Goal: Find specific page/section

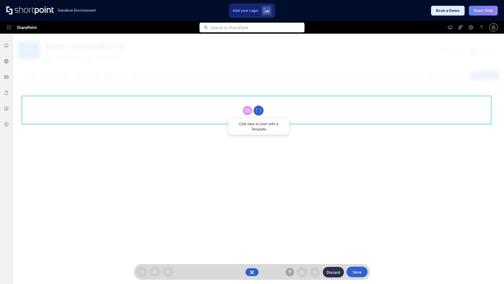
click at [259, 110] on circle at bounding box center [259, 111] width 10 height 10
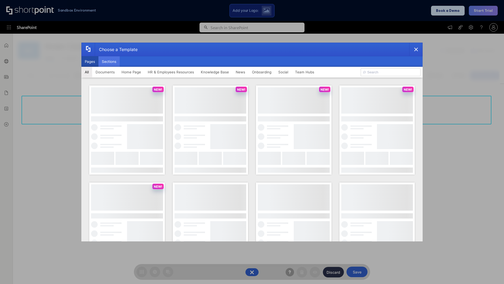
click at [109, 61] on button "Sections" at bounding box center [109, 61] width 21 height 11
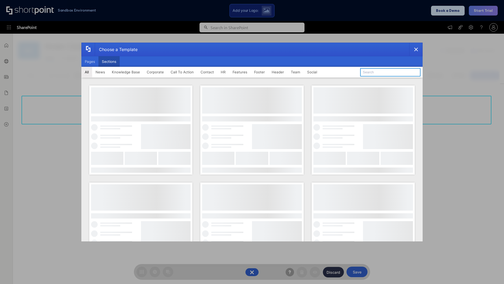
type input "Meet The Team 3"
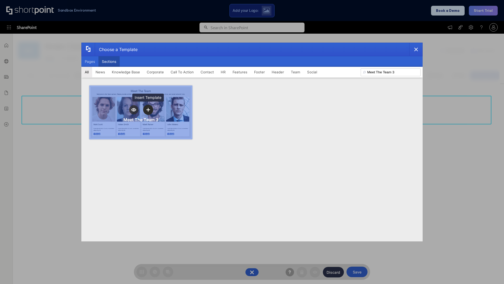
click at [148, 110] on icon "template selector" at bounding box center [148, 110] width 4 height 4
